Goal: Task Accomplishment & Management: Manage account settings

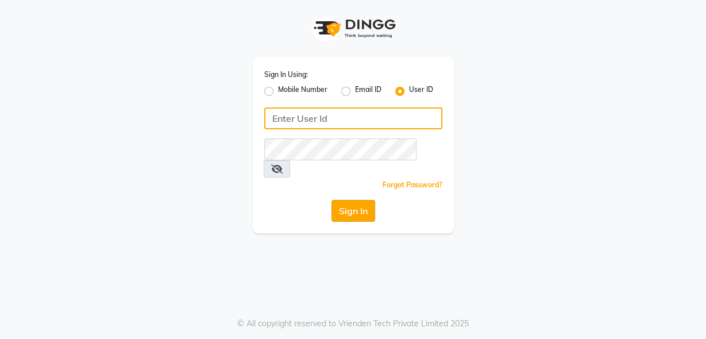
type input "luxonails"
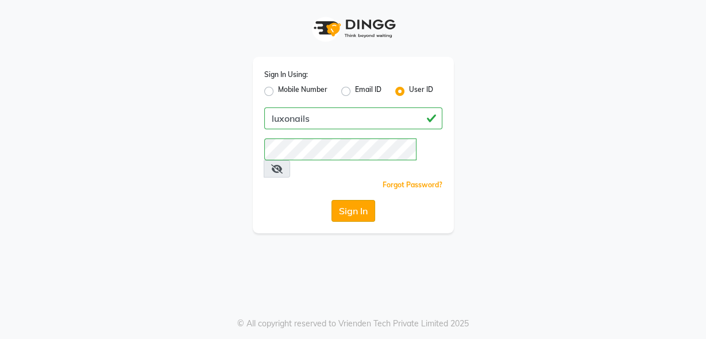
click at [355, 200] on button "Sign In" at bounding box center [354, 211] width 44 height 22
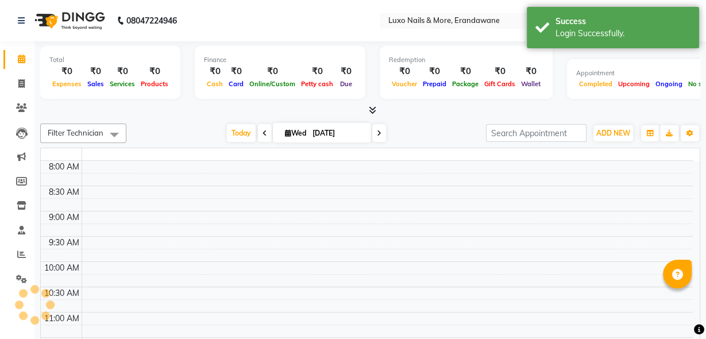
select select "en"
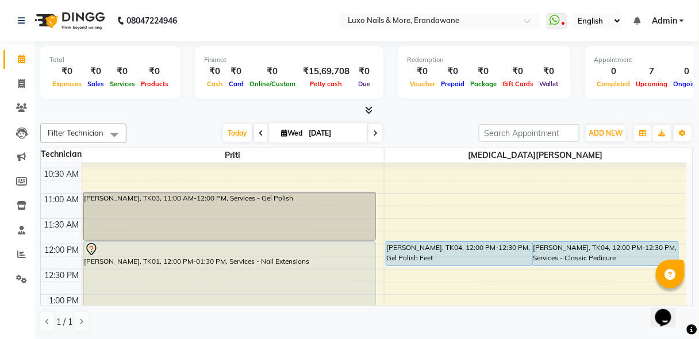
scroll to position [176, 0]
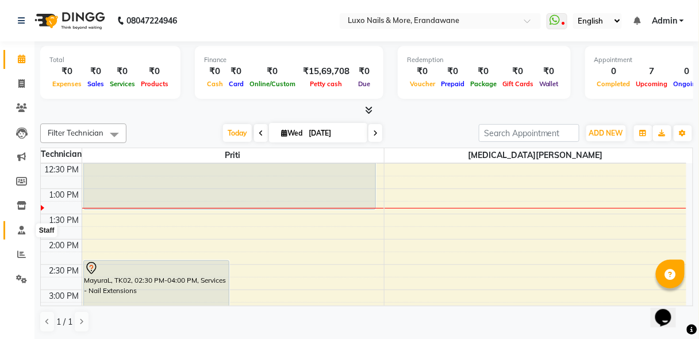
click at [25, 230] on span at bounding box center [21, 230] width 20 height 13
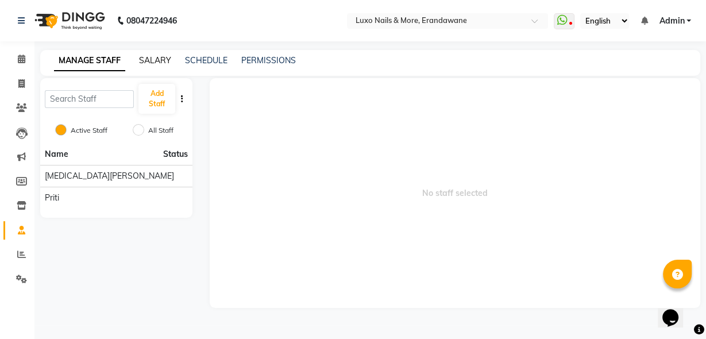
click at [148, 57] on link "SALARY" at bounding box center [155, 60] width 32 height 10
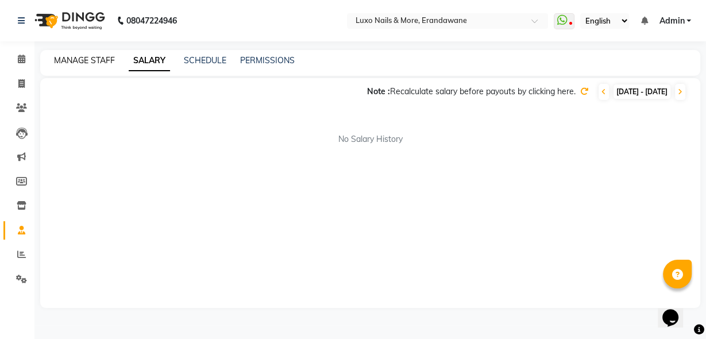
click at [99, 60] on link "MANAGE STAFF" at bounding box center [84, 60] width 61 height 10
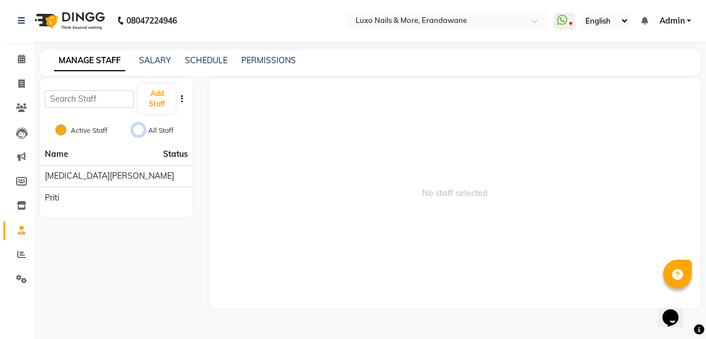
click at [142, 129] on input "All Staff" at bounding box center [138, 129] width 11 height 11
radio input "true"
radio input "false"
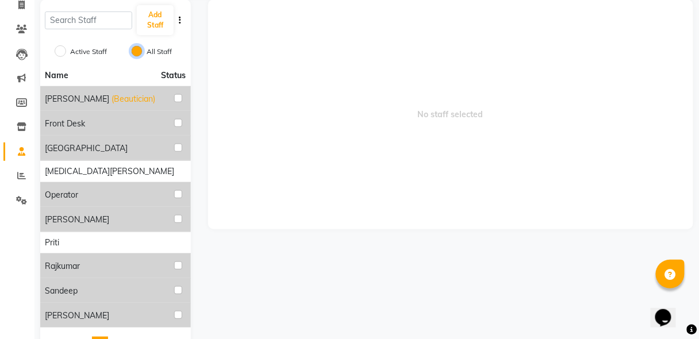
scroll to position [91, 0]
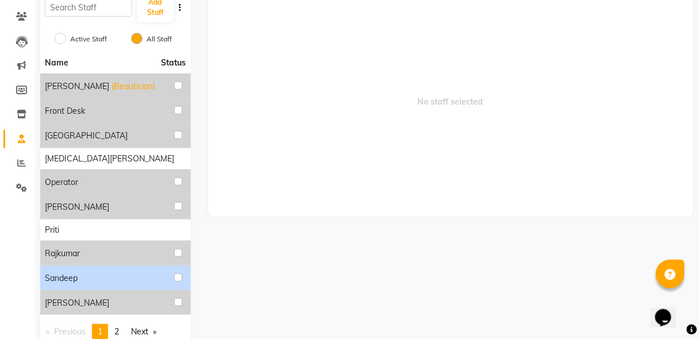
click at [72, 283] on div "Sandeep" at bounding box center [115, 278] width 141 height 15
click at [176, 278] on input "checkbox" at bounding box center [178, 278] width 8 height 8
checkbox input "true"
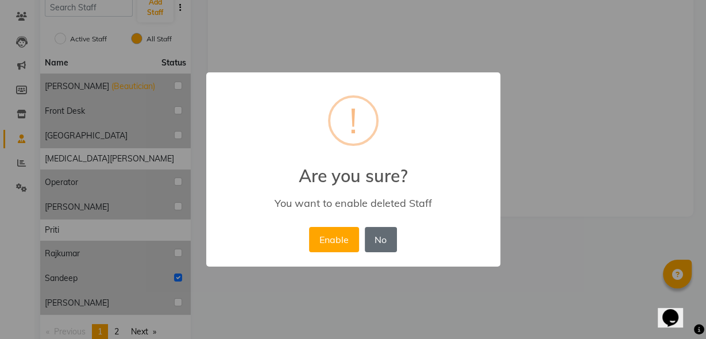
click at [382, 245] on button "No" at bounding box center [381, 239] width 32 height 25
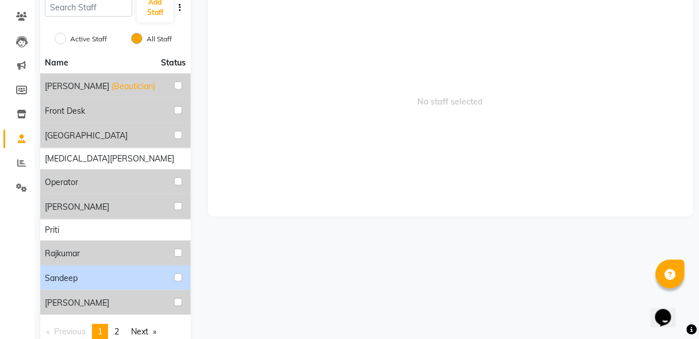
click at [75, 273] on span "Sandeep" at bounding box center [61, 278] width 33 height 12
click at [61, 281] on span "Sandeep" at bounding box center [61, 278] width 33 height 12
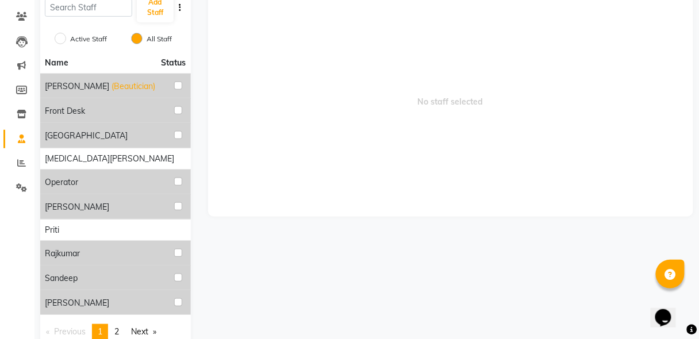
click at [179, 10] on icon "button" at bounding box center [180, 7] width 2 height 8
click at [246, 277] on div "No staff selected" at bounding box center [450, 168] width 503 height 362
click at [69, 1] on input "text" at bounding box center [88, 8] width 87 height 18
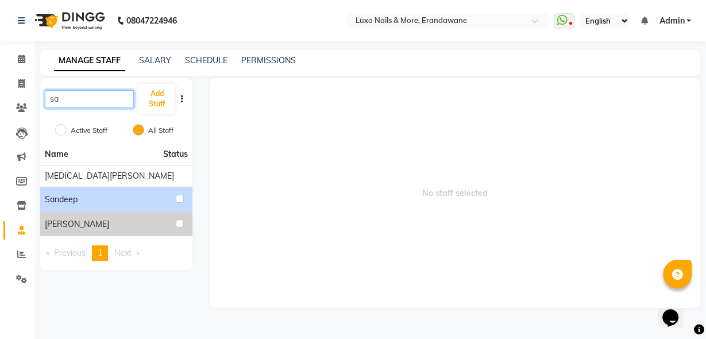
type input "sa"
click at [60, 198] on span "Sandeep" at bounding box center [61, 200] width 33 height 12
click at [179, 196] on input "checkbox" at bounding box center [180, 199] width 8 height 8
checkbox input "true"
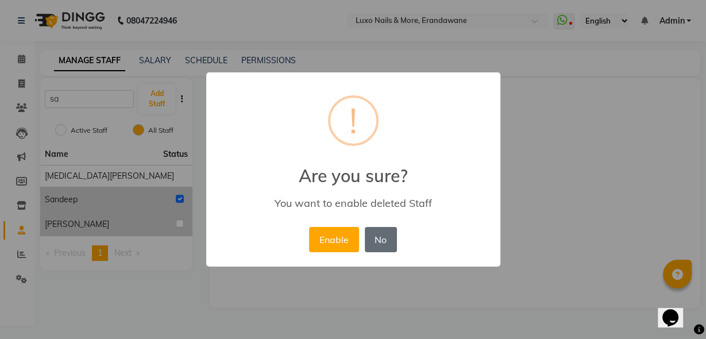
click at [380, 248] on button "No" at bounding box center [381, 239] width 32 height 25
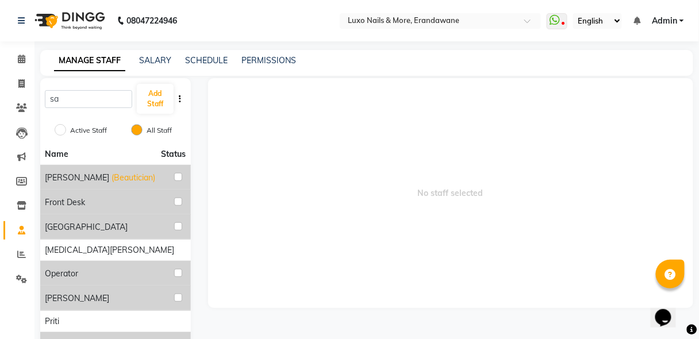
click at [179, 98] on icon "button" at bounding box center [180, 99] width 2 height 8
click at [18, 59] on icon at bounding box center [21, 59] width 7 height 9
